Goal: Navigation & Orientation: Find specific page/section

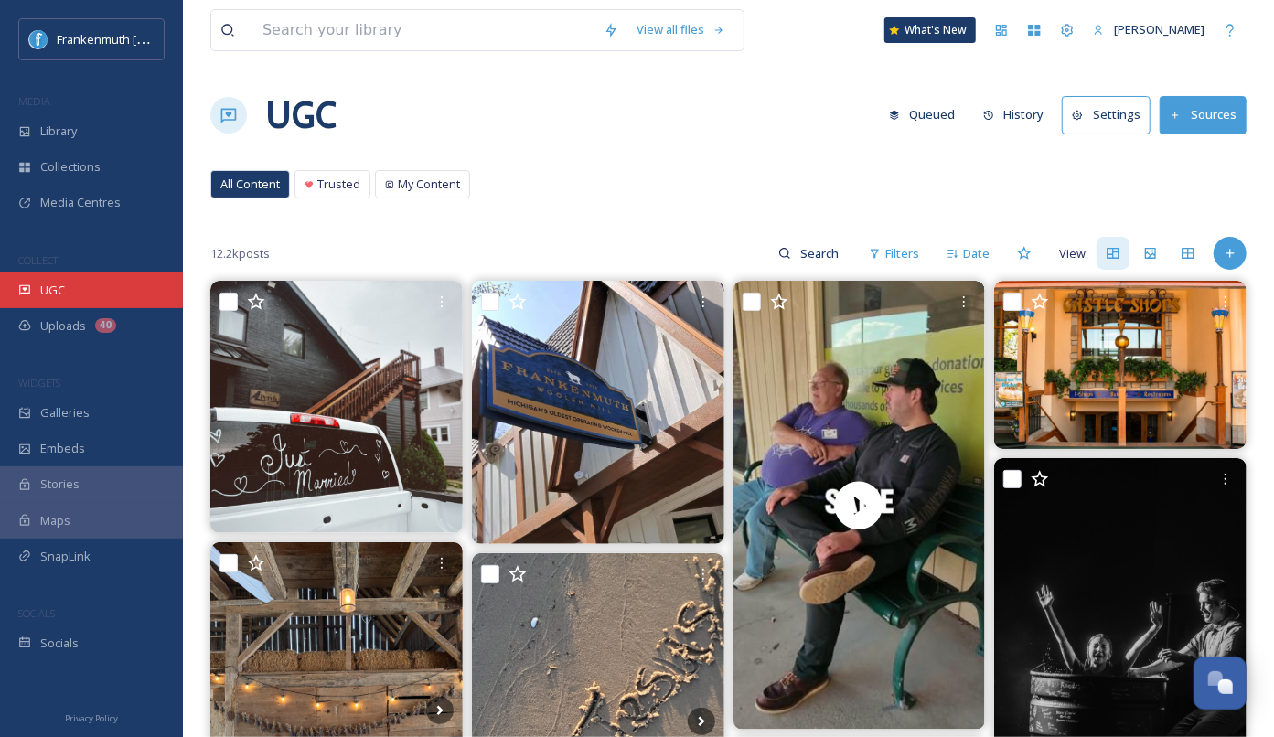
click at [121, 295] on div "UGC" at bounding box center [91, 290] width 183 height 36
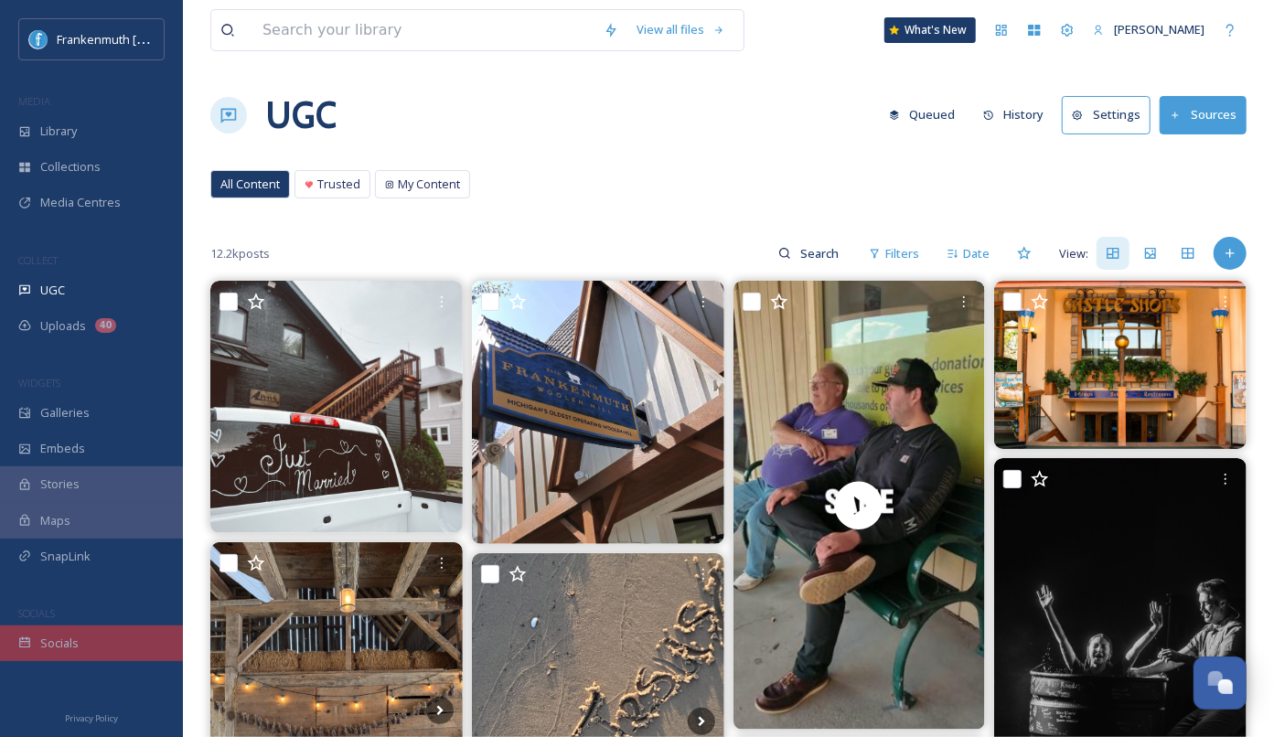
click at [69, 648] on span "Socials" at bounding box center [59, 643] width 38 height 17
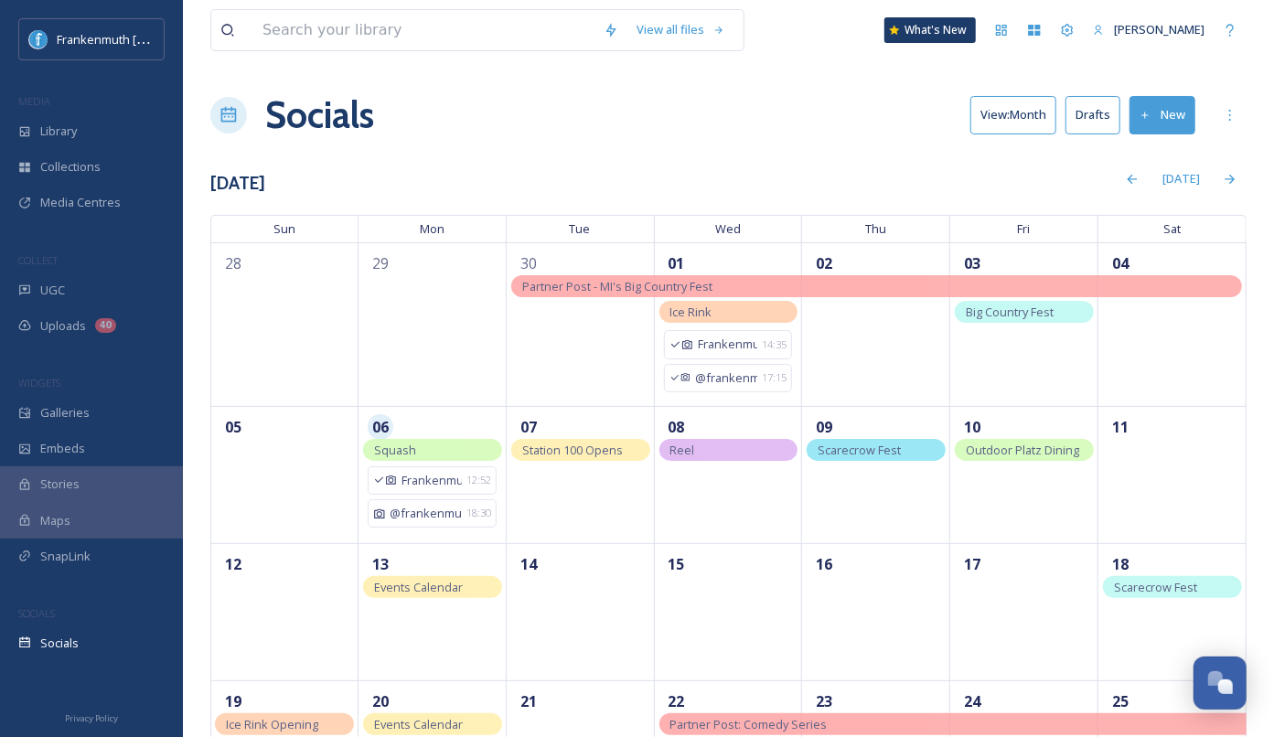
click at [497, 114] on div "Socials View: Month Drafts New" at bounding box center [728, 115] width 1036 height 55
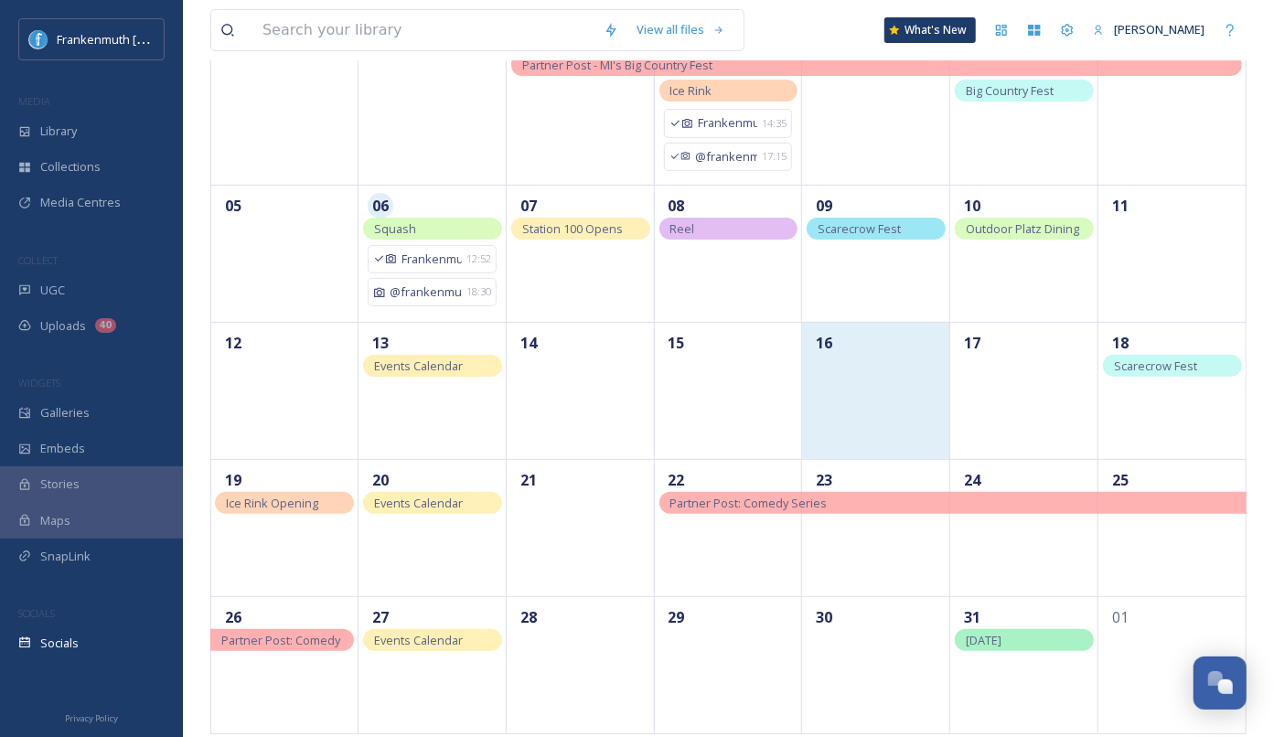
scroll to position [223, 0]
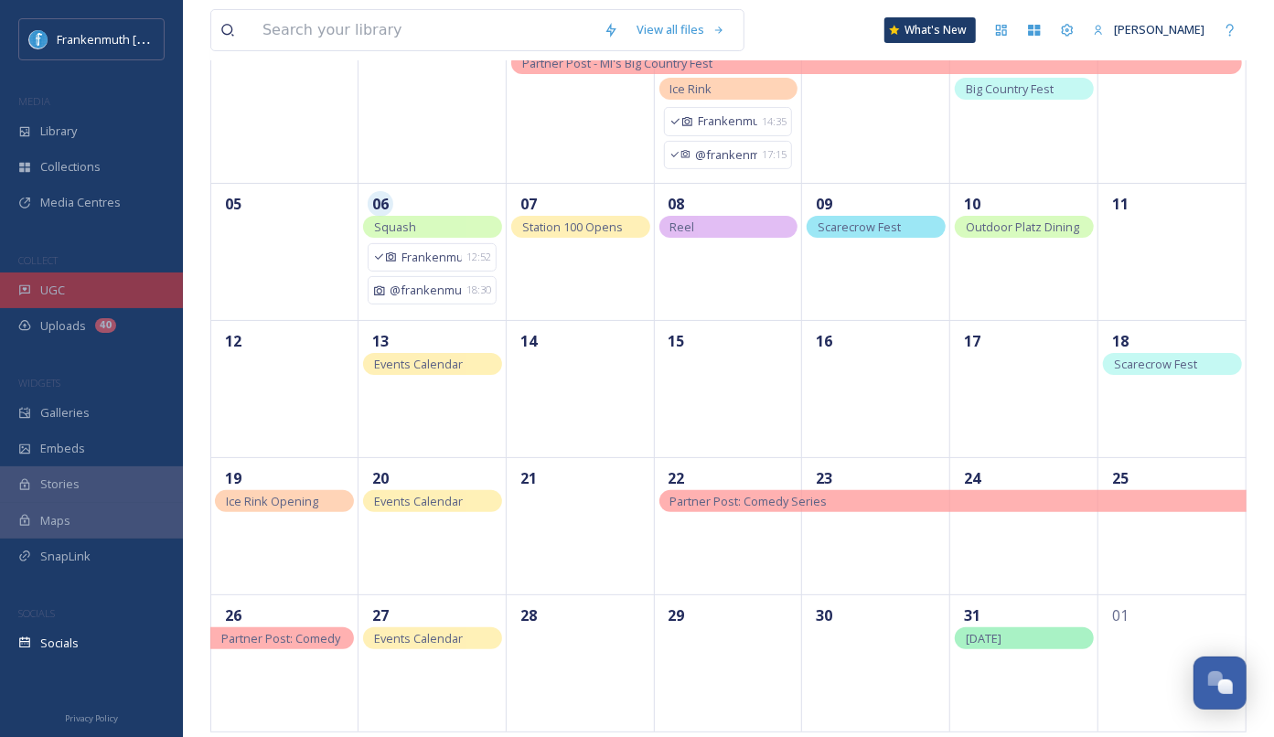
click at [110, 275] on div "UGC" at bounding box center [91, 290] width 183 height 36
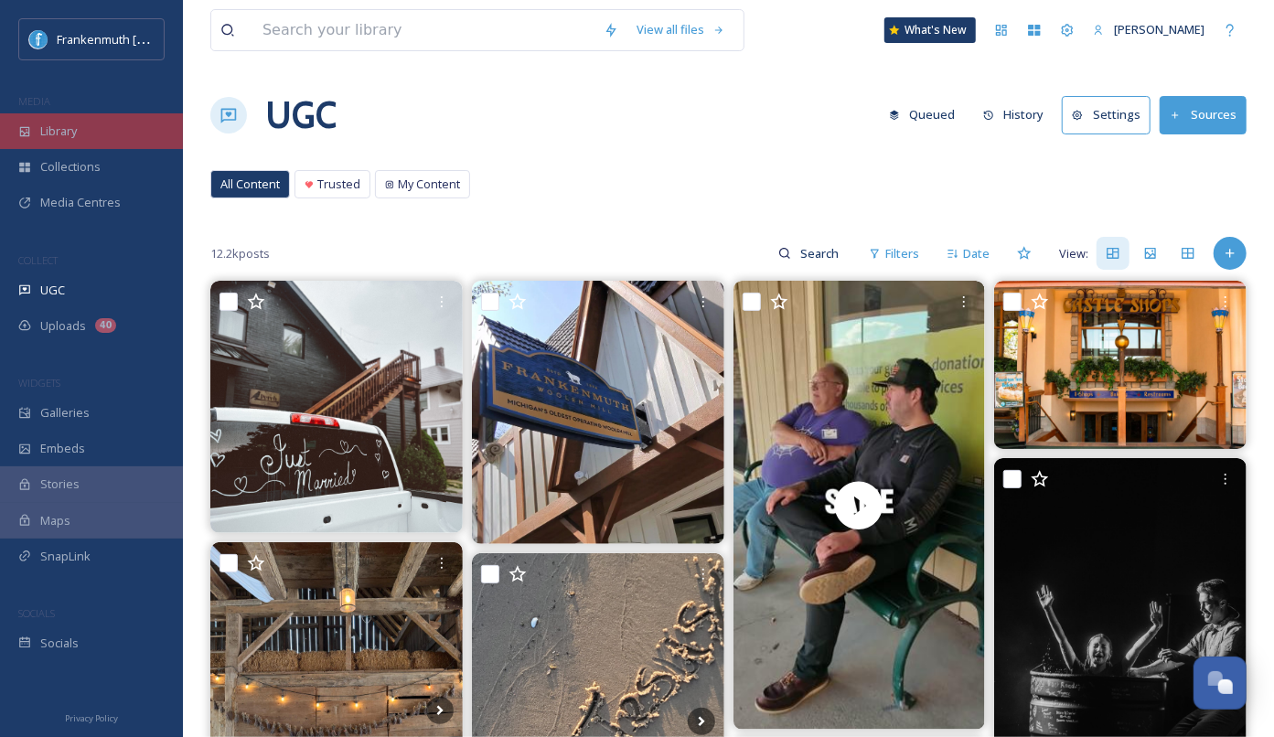
click at [76, 136] on span "Library" at bounding box center [58, 131] width 37 height 17
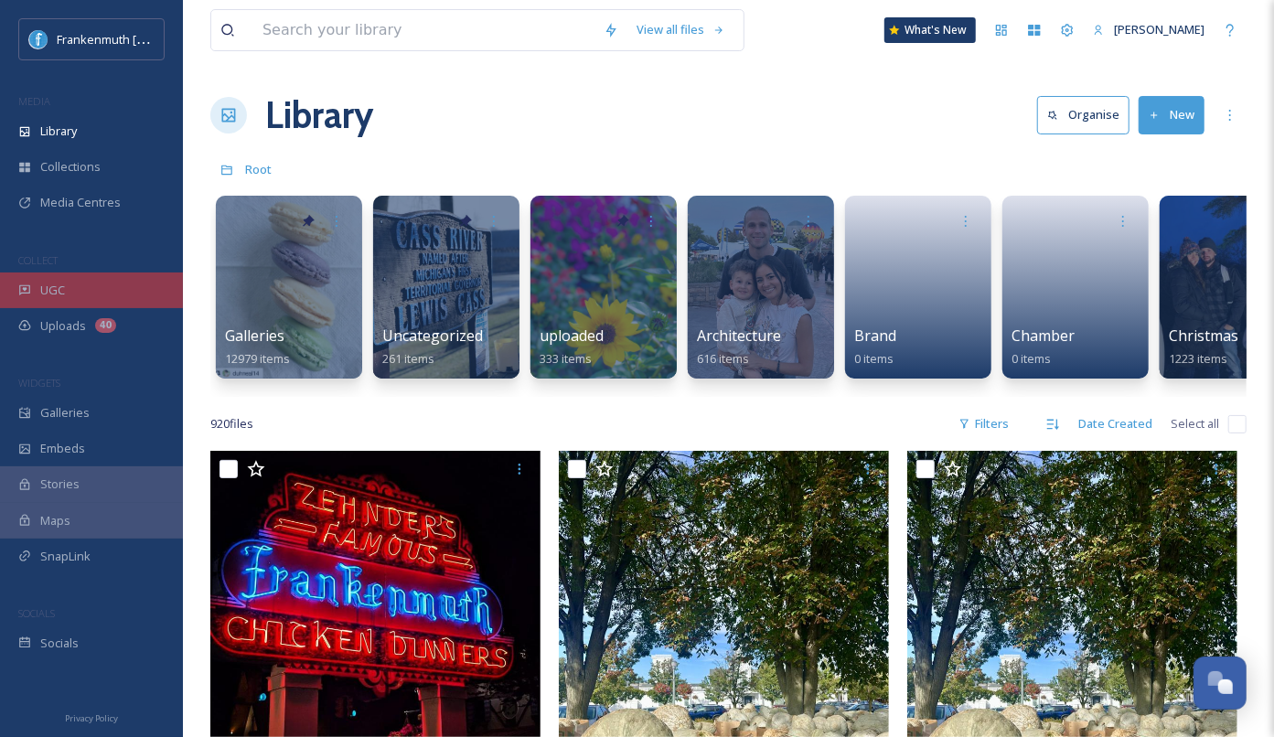
click at [91, 293] on div "UGC" at bounding box center [91, 290] width 183 height 36
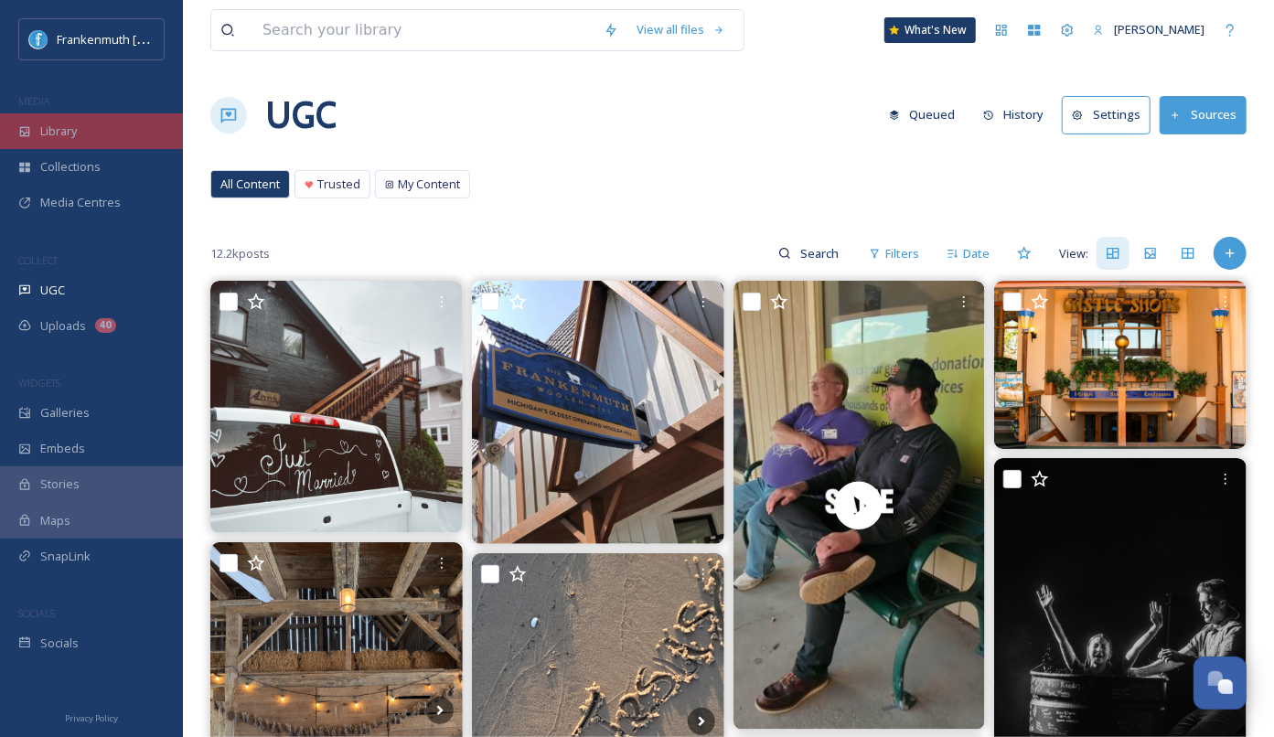
click at [130, 120] on div "Library" at bounding box center [91, 131] width 183 height 36
